Goal: Task Accomplishment & Management: Use online tool/utility

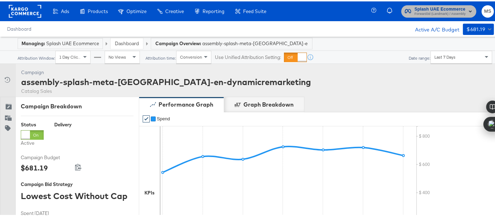
click at [466, 9] on rect "button" at bounding box center [470, 10] width 8 height 8
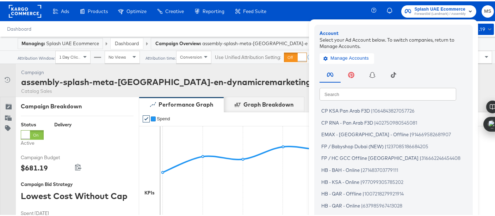
click at [336, 11] on div "Ads Products Optimize Creative Reporting Feed Suite Splash UAE Ecommerce Forwar…" at bounding box center [250, 10] width 501 height 20
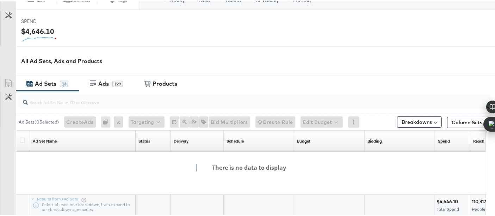
scroll to position [295, 0]
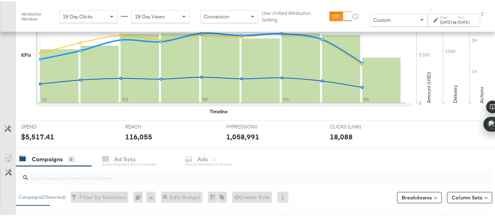
scroll to position [260, 0]
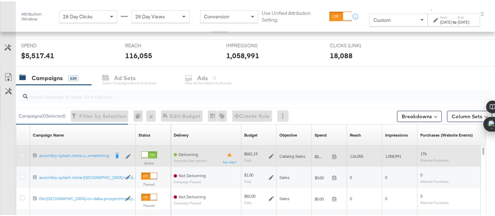
click at [21, 152] on icon at bounding box center [22, 153] width 5 height 5
click at [0, 0] on input "checkbox" at bounding box center [0, 0] width 0 height 0
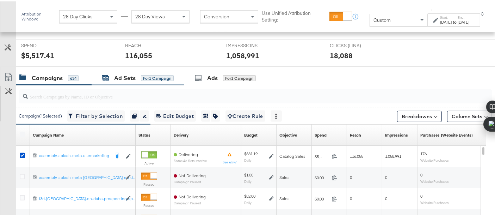
click at [130, 74] on div "Ad Sets" at bounding box center [124, 77] width 21 height 8
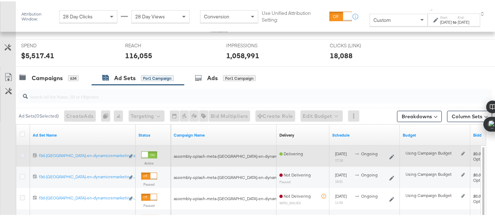
click at [22, 153] on icon at bounding box center [22, 153] width 5 height 5
click at [0, 0] on input "checkbox" at bounding box center [0, 0] width 0 height 0
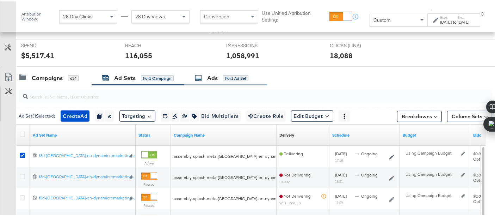
click at [223, 74] on div "Ads for 1 Ad Set" at bounding box center [222, 77] width 54 height 8
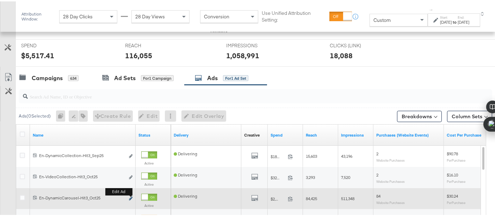
click at [132, 196] on icon "link" at bounding box center [131, 197] width 4 height 4
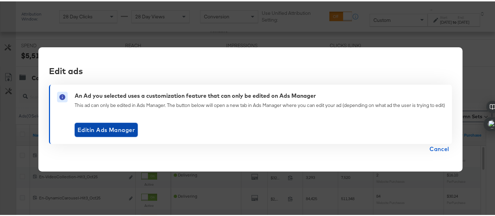
click at [114, 125] on span "Edit in Ads Manager" at bounding box center [106, 128] width 57 height 10
click at [440, 147] on span "Cancel" at bounding box center [440, 147] width 20 height 10
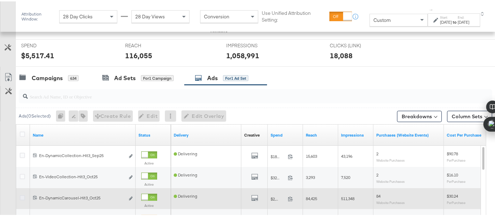
click at [21, 193] on icon at bounding box center [22, 195] width 5 height 5
click at [0, 0] on input "checkbox" at bounding box center [0, 0] width 0 height 0
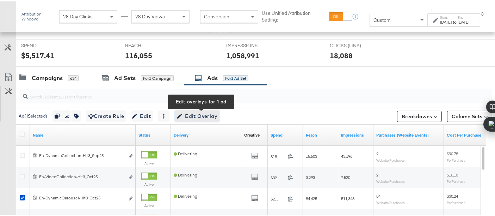
click at [196, 115] on span "Edit Overlay Edit overlays for 1 ad" at bounding box center [197, 114] width 41 height 9
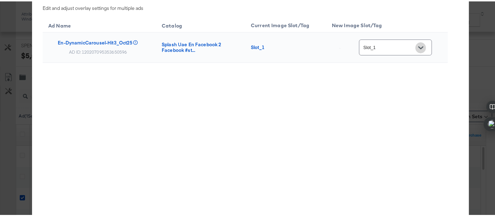
click at [416, 44] on button "Open" at bounding box center [420, 46] width 11 height 11
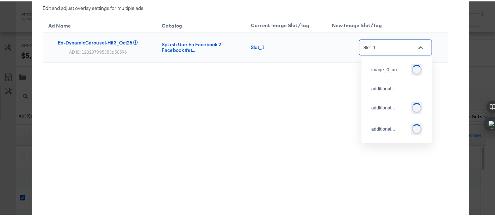
scroll to position [66, 0]
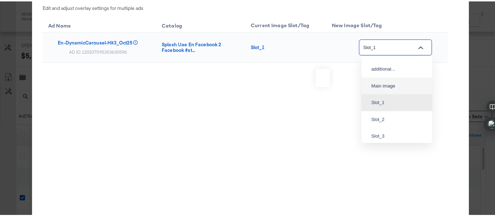
click at [422, 85] on img at bounding box center [422, 84] width 1 height 1
type input "Main image"
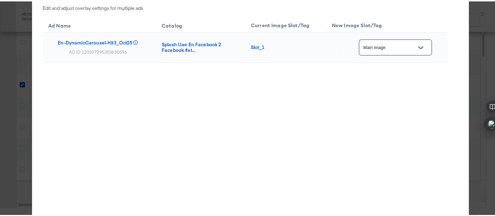
scroll to position [408, 0]
click at [484, 91] on div "× Overlay Edit Edit and adjust overlay settings for multiple ads Ad Name Catalo…" at bounding box center [250, 108] width 501 height 216
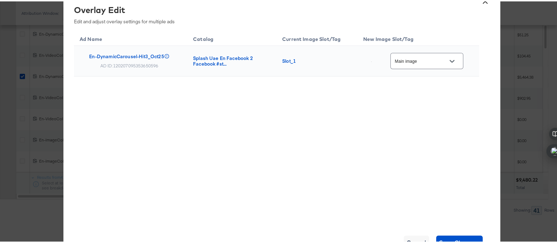
scroll to position [374, 0]
click at [459, 215] on button "Save Changes" at bounding box center [459, 241] width 47 height 14
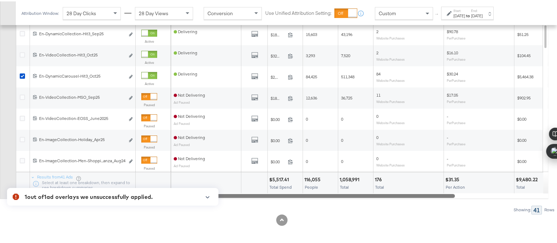
drag, startPoint x: 303, startPoint y: 195, endPoint x: 249, endPoint y: 198, distance: 54.3
click at [249, 198] on div "Ad ( 1 Selected) Duplicate 1 ad Rename 1 ad Tags for 1 campaign Create Rule Edi…" at bounding box center [277, 87] width 555 height 251
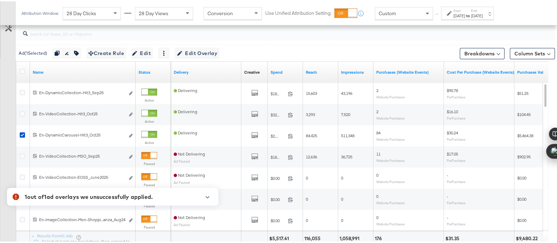
scroll to position [283, 0]
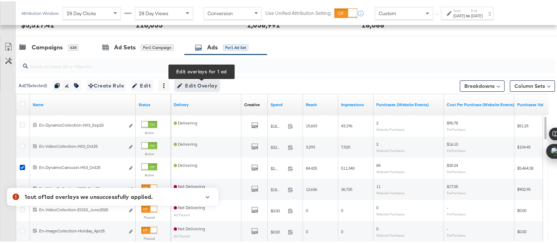
click at [189, 80] on span "Edit Overlay Edit overlays for 1 ad" at bounding box center [197, 84] width 41 height 9
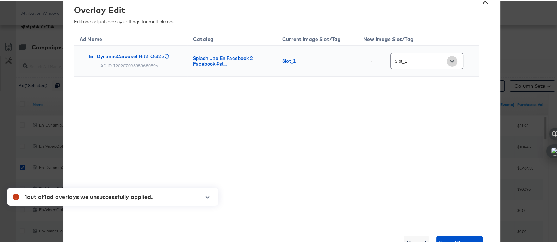
click at [451, 63] on button "Open" at bounding box center [452, 60] width 11 height 11
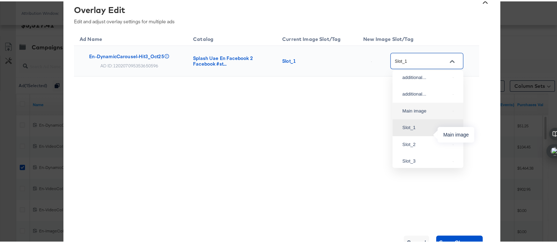
click at [420, 113] on div "Main image" at bounding box center [426, 109] width 48 height 7
type input "Main image"
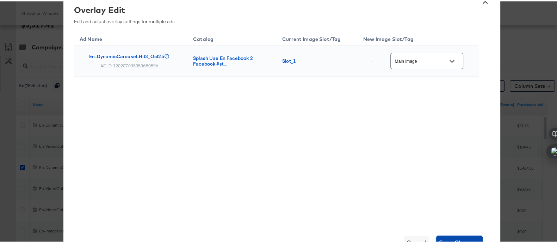
click at [451, 215] on span "Save Changes" at bounding box center [459, 241] width 41 height 10
